Goal: Information Seeking & Learning: Find contact information

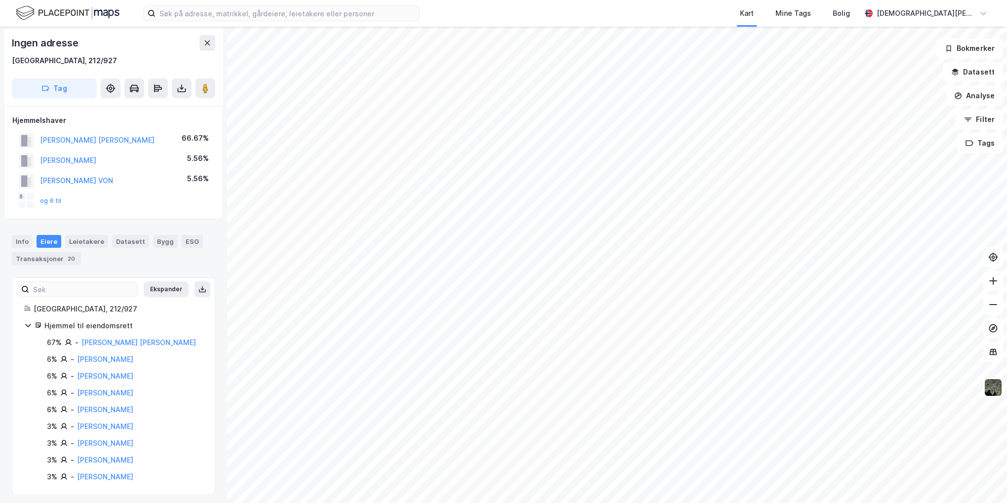
scroll to position [6, 0]
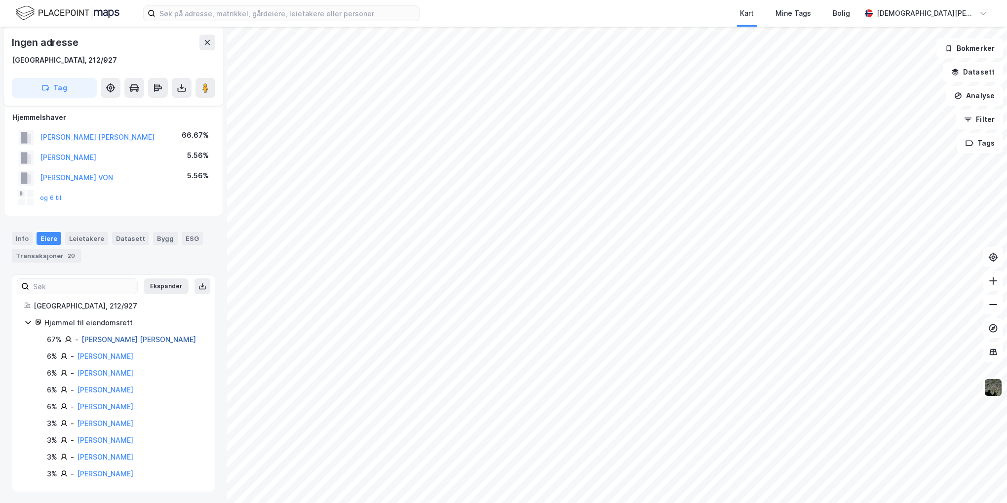
click at [144, 339] on link "[PERSON_NAME] [PERSON_NAME]" at bounding box center [138, 339] width 115 height 8
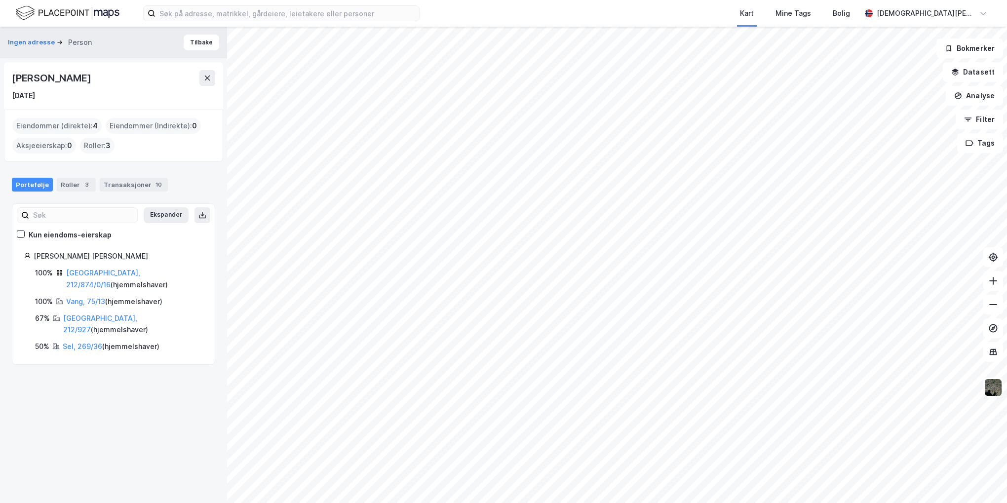
click at [568, 0] on html "Kart Mine Tags Bolig [PERSON_NAME] Ingen adresse Person [PERSON_NAME] [DATE] Ei…" at bounding box center [503, 251] width 1007 height 503
